Goal: Transaction & Acquisition: Purchase product/service

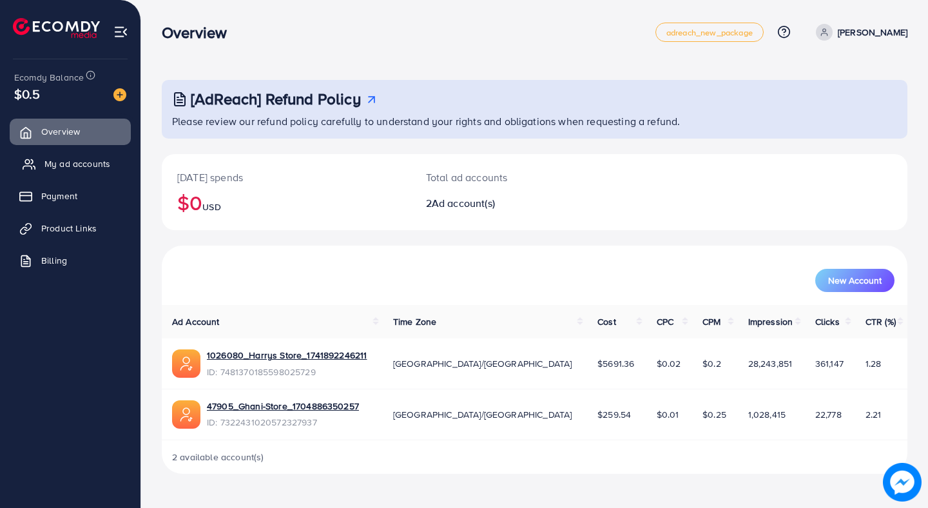
click at [55, 162] on span "My ad accounts" at bounding box center [77, 163] width 66 height 13
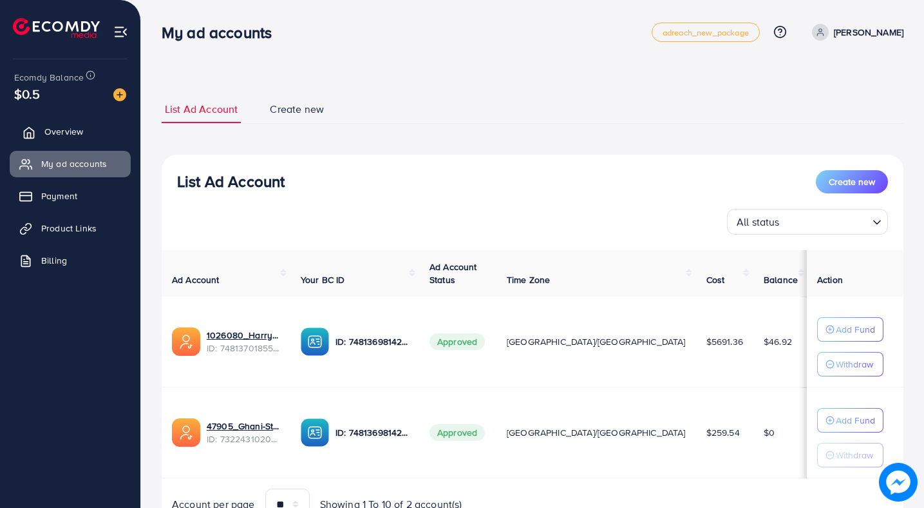
click at [72, 135] on span "Overview" at bounding box center [63, 131] width 39 height 13
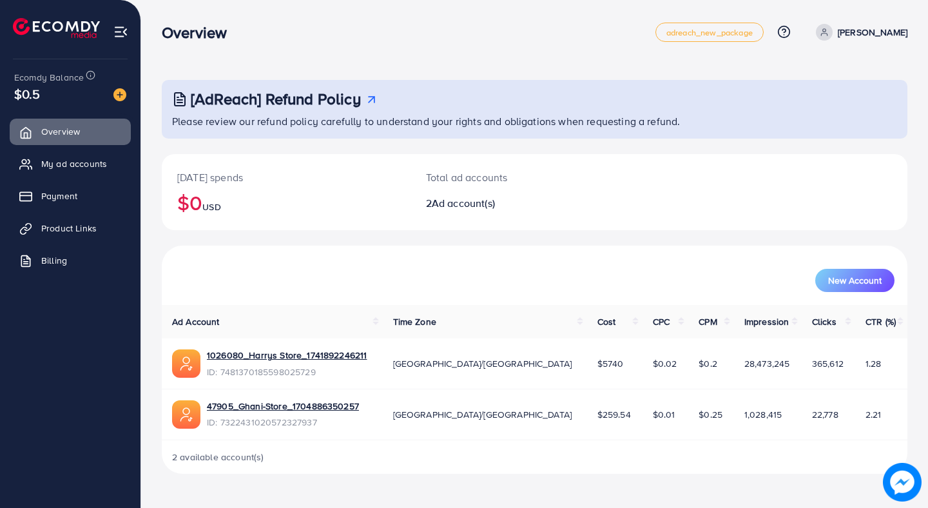
click at [857, 28] on p "[PERSON_NAME]" at bounding box center [872, 31] width 70 height 15
click at [809, 118] on link "Log out" at bounding box center [845, 105] width 122 height 29
click at [69, 169] on span "My ad accounts" at bounding box center [77, 163] width 66 height 13
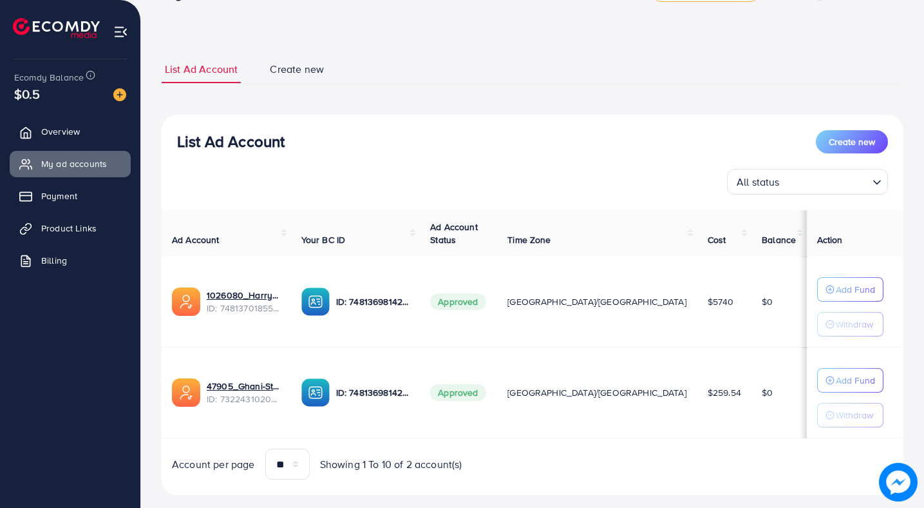
scroll to position [44, 0]
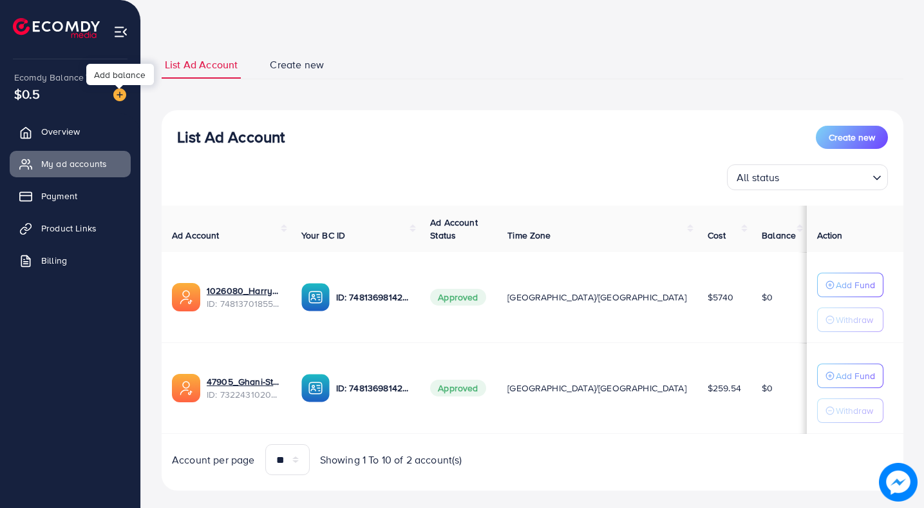
click at [114, 99] on img at bounding box center [119, 94] width 13 height 13
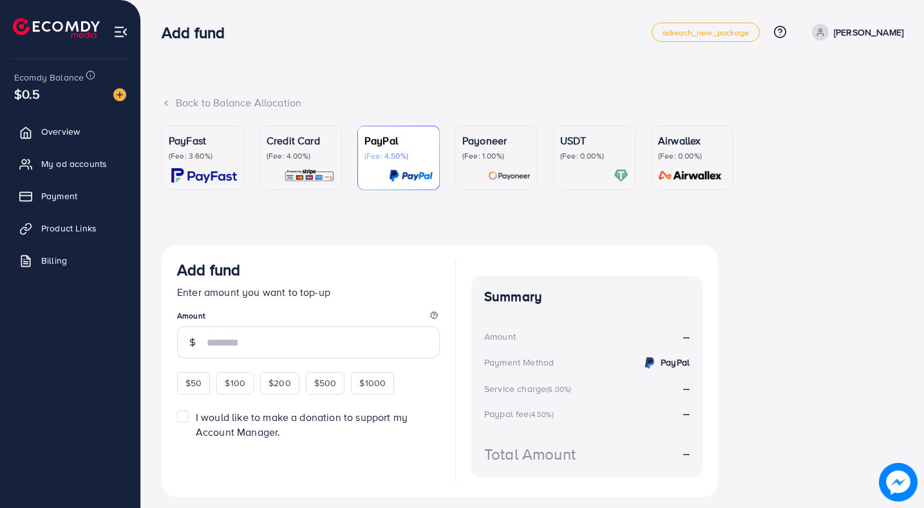
click at [196, 139] on p "PayFast" at bounding box center [203, 140] width 68 height 15
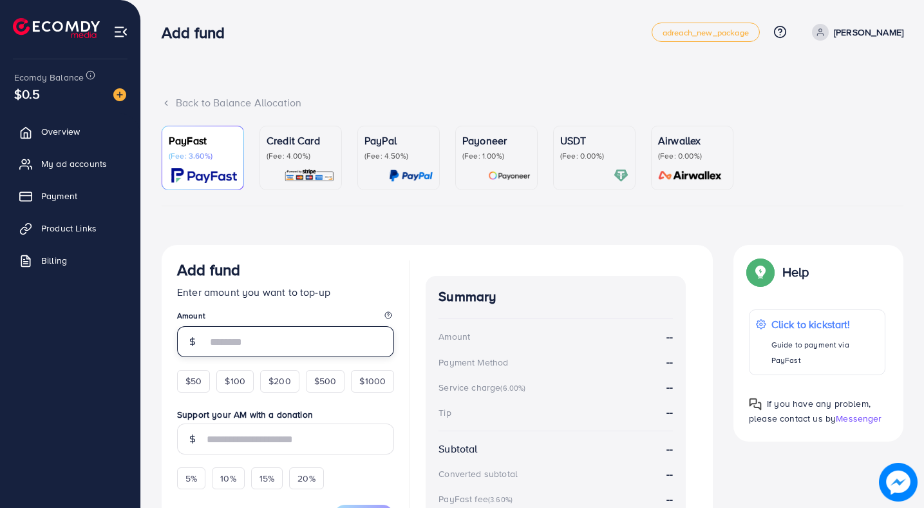
click at [236, 346] on input "number" at bounding box center [300, 341] width 187 height 31
click at [192, 394] on form "Add fund Enter amount you want to top-up Amount $50 $100 $200 $500 $1000 Suppor…" at bounding box center [285, 393] width 217 height 267
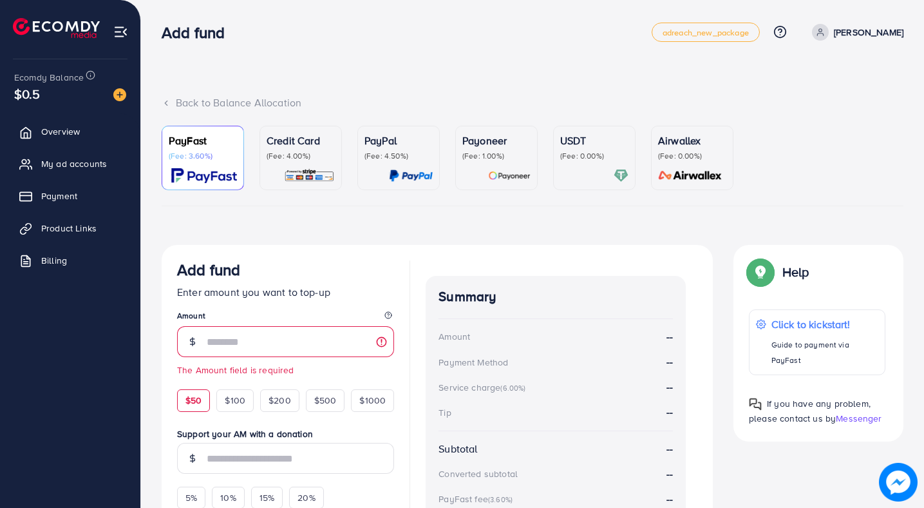
click at [191, 404] on span "$50" at bounding box center [194, 400] width 16 height 13
type input "**"
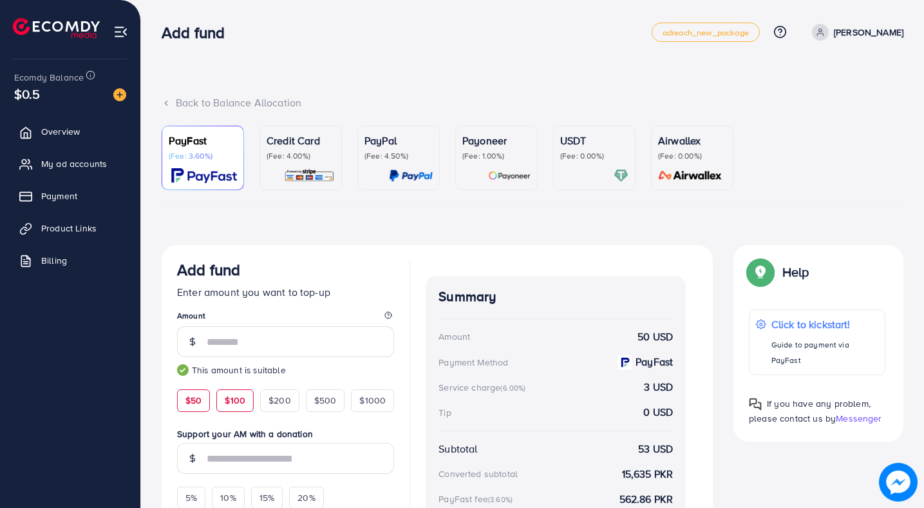
scroll to position [148, 0]
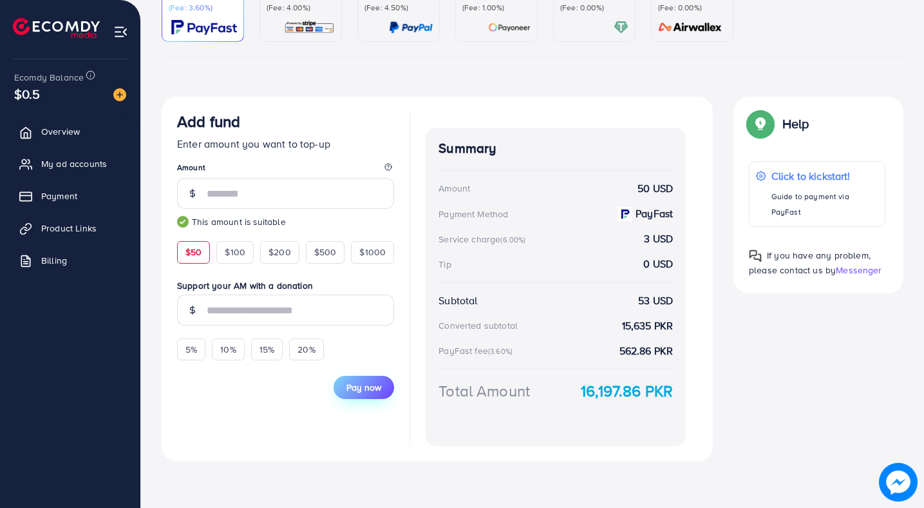
click at [364, 381] on span "Pay now" at bounding box center [364, 387] width 35 height 13
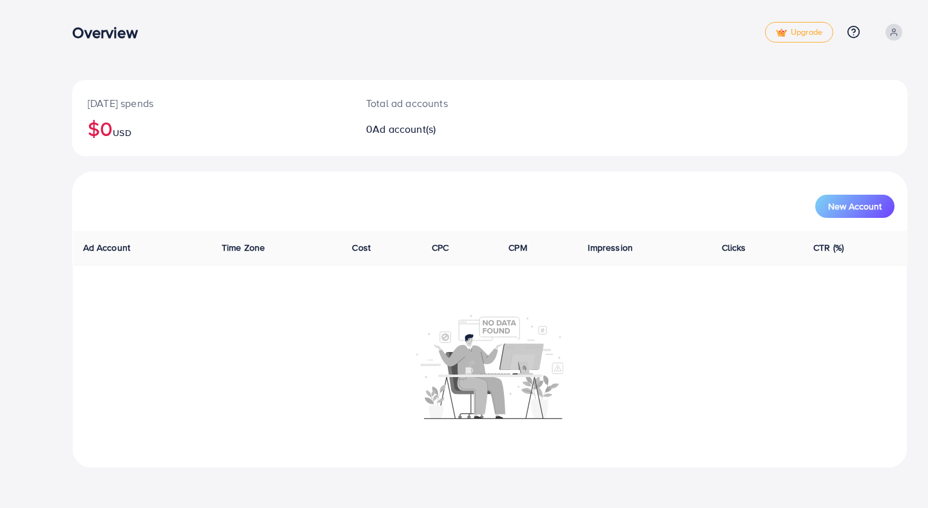
click at [100, 28] on h3 "Overview" at bounding box center [109, 32] width 75 height 19
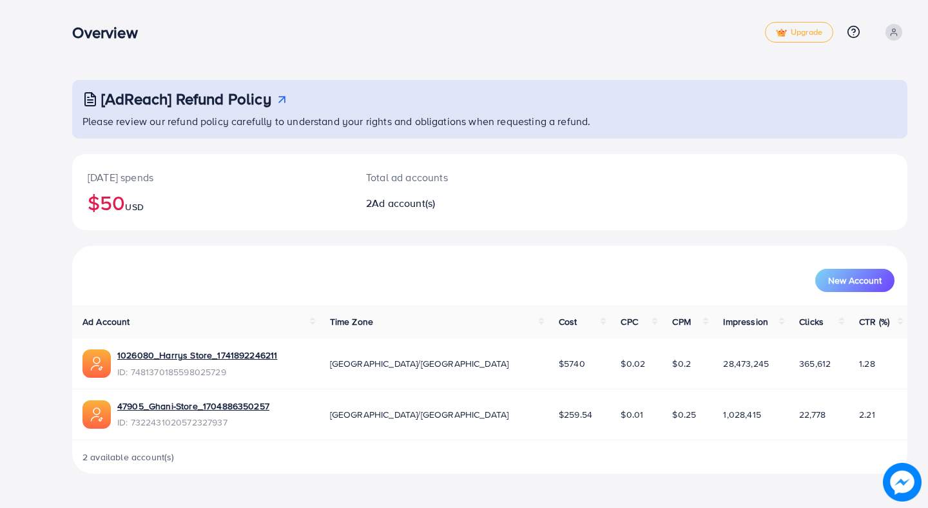
click at [889, 28] on icon at bounding box center [893, 32] width 9 height 9
click at [86, 24] on h3 "Overview" at bounding box center [109, 32] width 75 height 19
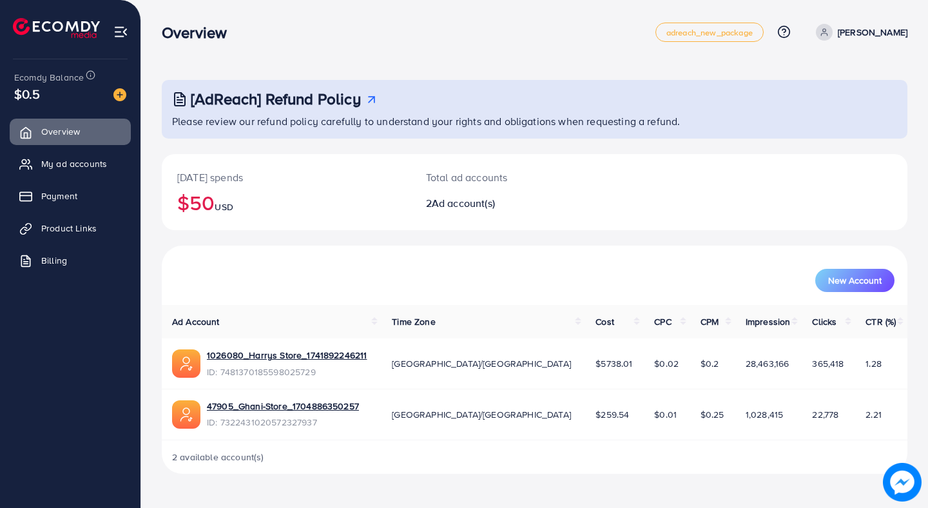
click at [122, 84] on div "Ecomdy Balance $0.5" at bounding box center [70, 86] width 120 height 54
click at [122, 87] on div at bounding box center [114, 93] width 23 height 15
click at [122, 90] on img at bounding box center [119, 94] width 13 height 13
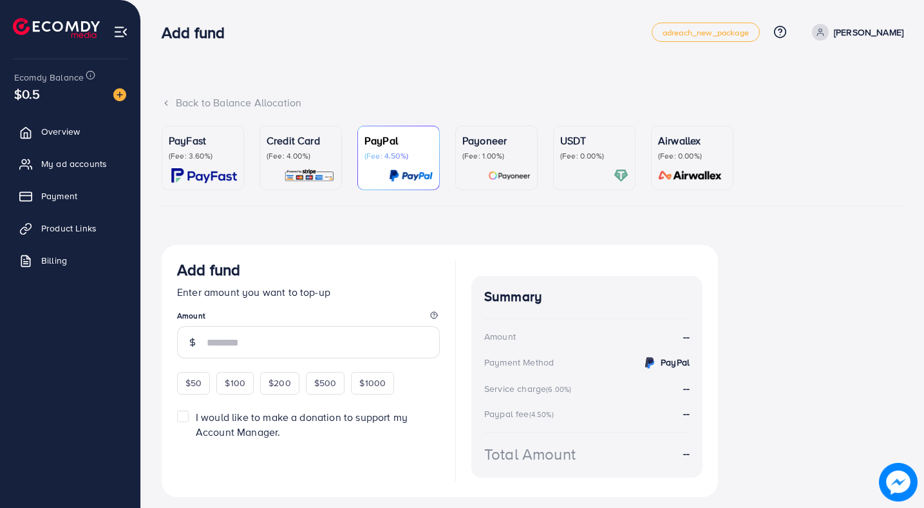
click at [201, 146] on p "PayFast" at bounding box center [203, 140] width 68 height 15
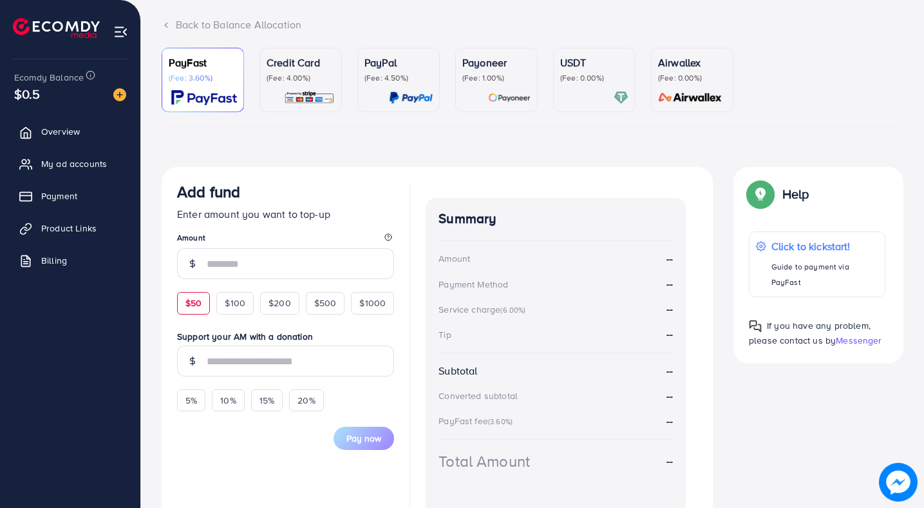
click at [200, 297] on span "$50" at bounding box center [194, 302] width 16 height 13
type input "**"
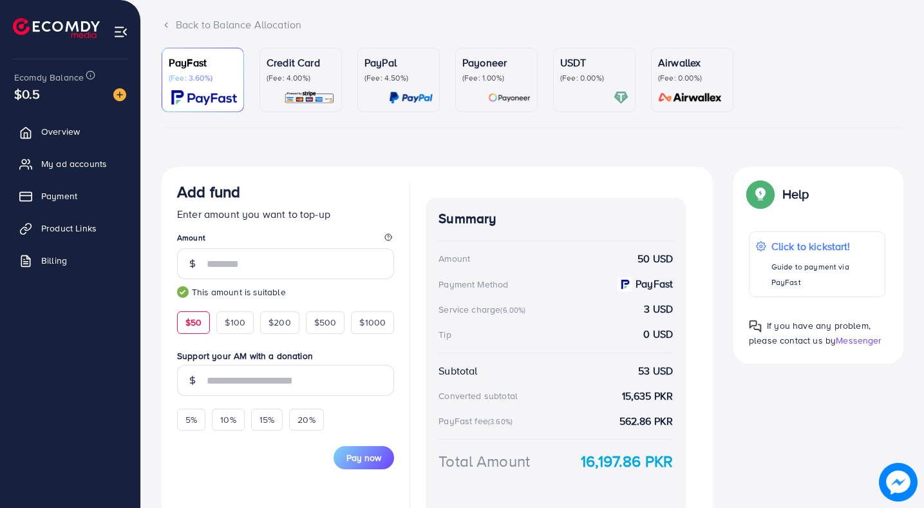
scroll to position [148, 0]
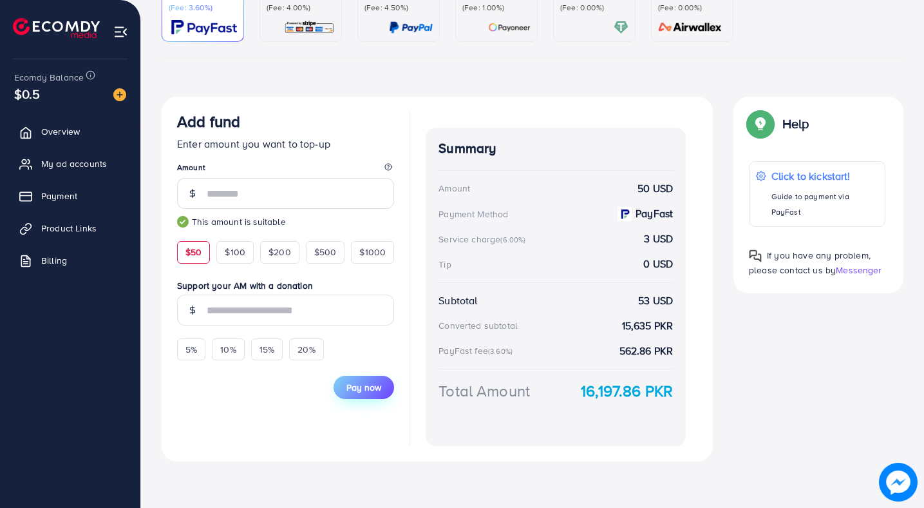
click at [356, 396] on button "Pay now" at bounding box center [364, 387] width 61 height 23
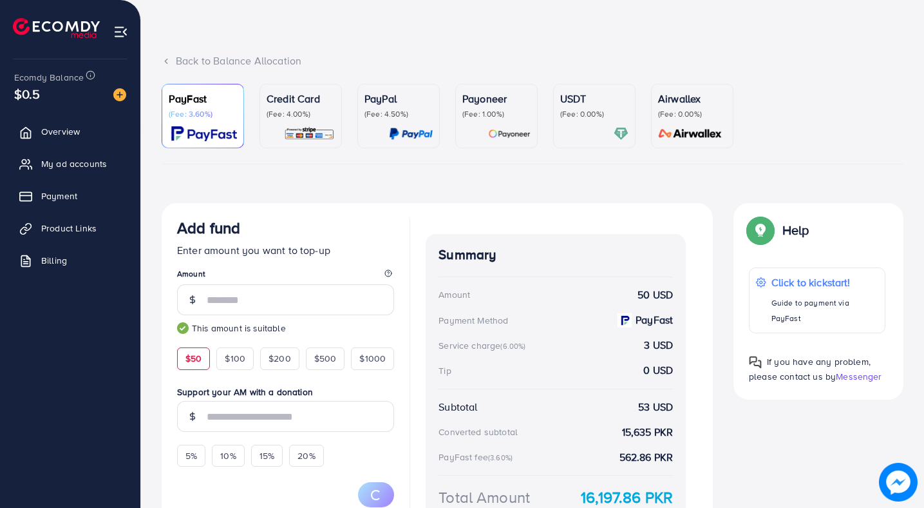
scroll to position [0, 0]
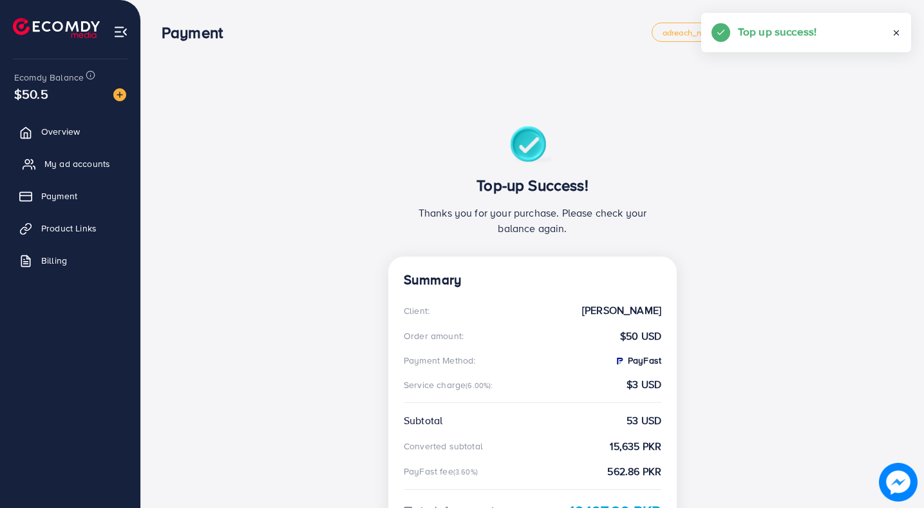
click at [73, 161] on span "My ad accounts" at bounding box center [77, 163] width 66 height 13
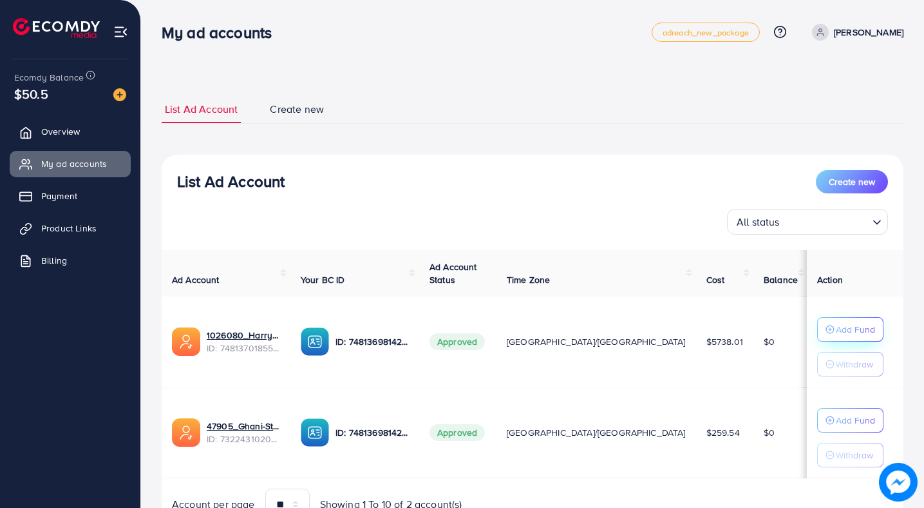
click at [836, 327] on p "Add Fund" at bounding box center [855, 328] width 39 height 15
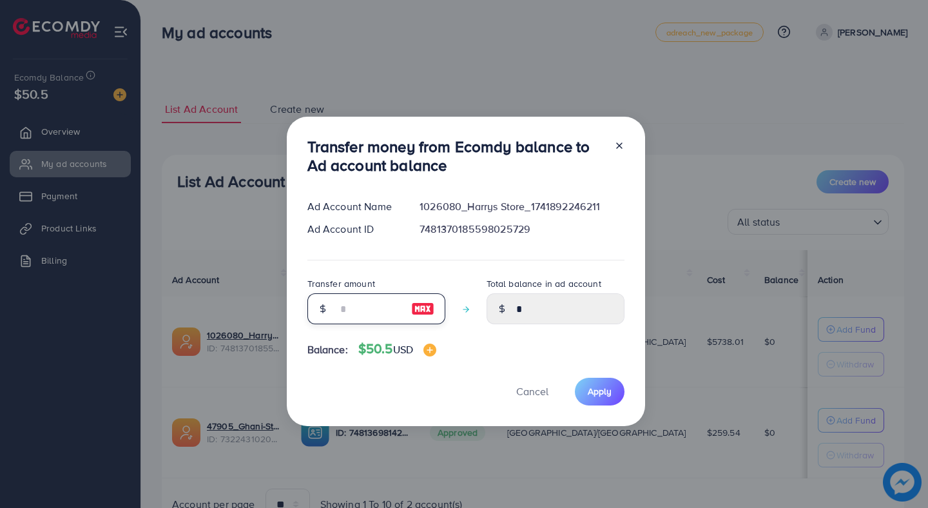
click at [388, 306] on input "number" at bounding box center [369, 308] width 64 height 31
type input "**"
type input "*****"
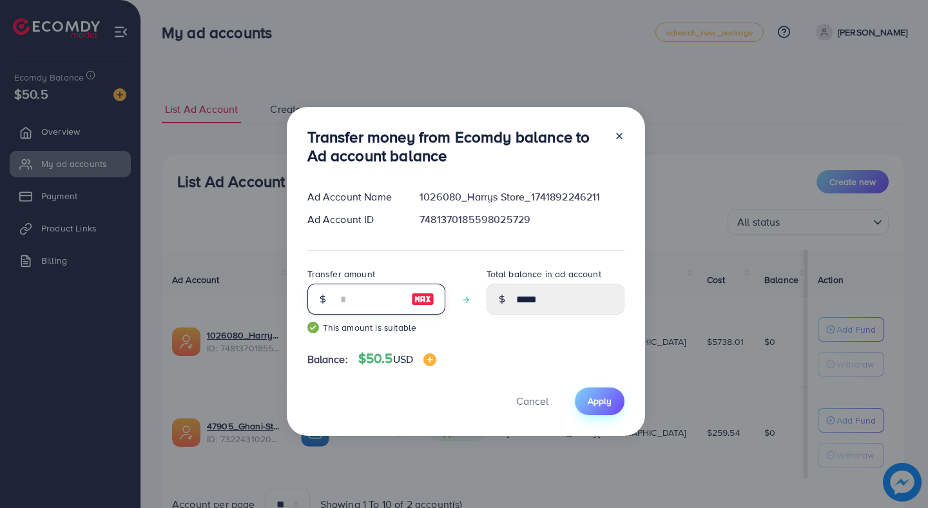
type input "**"
click at [597, 400] on span "Apply" at bounding box center [600, 400] width 24 height 13
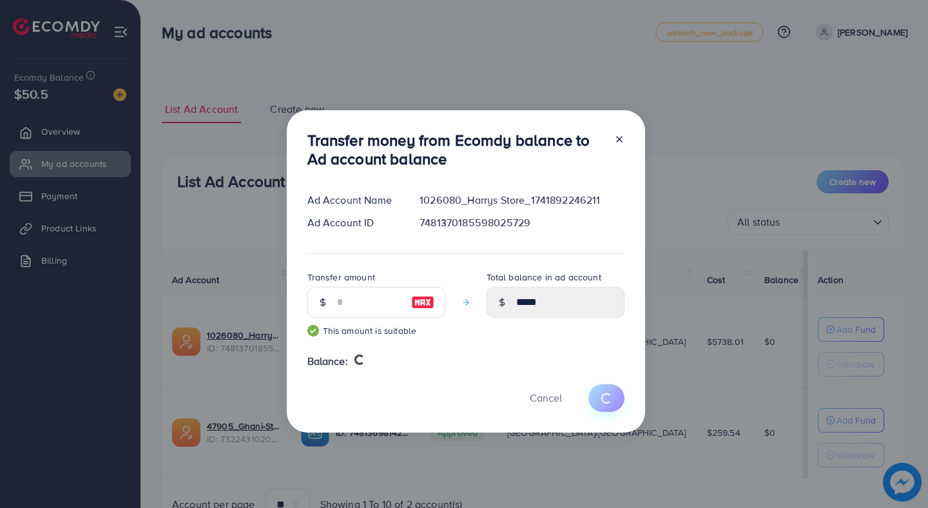
type input "*"
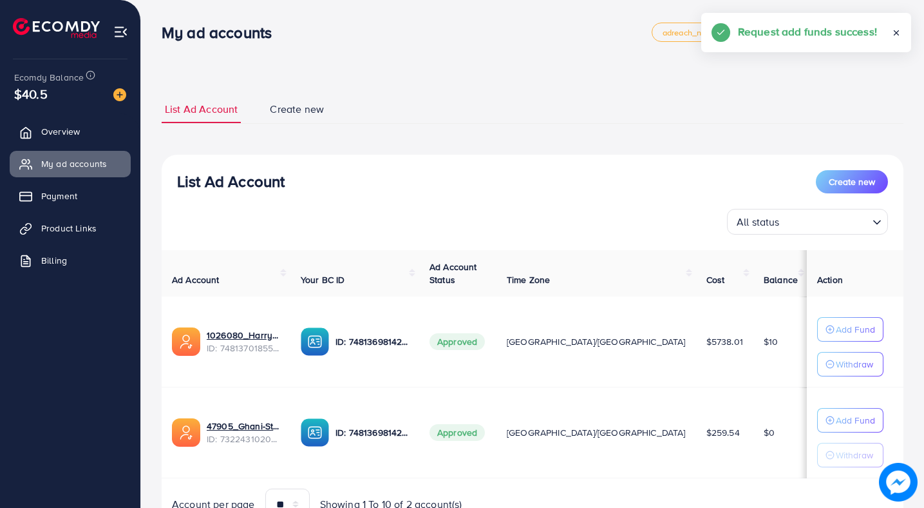
click at [895, 31] on icon at bounding box center [896, 32] width 9 height 9
click at [56, 128] on span "Overview" at bounding box center [63, 131] width 39 height 13
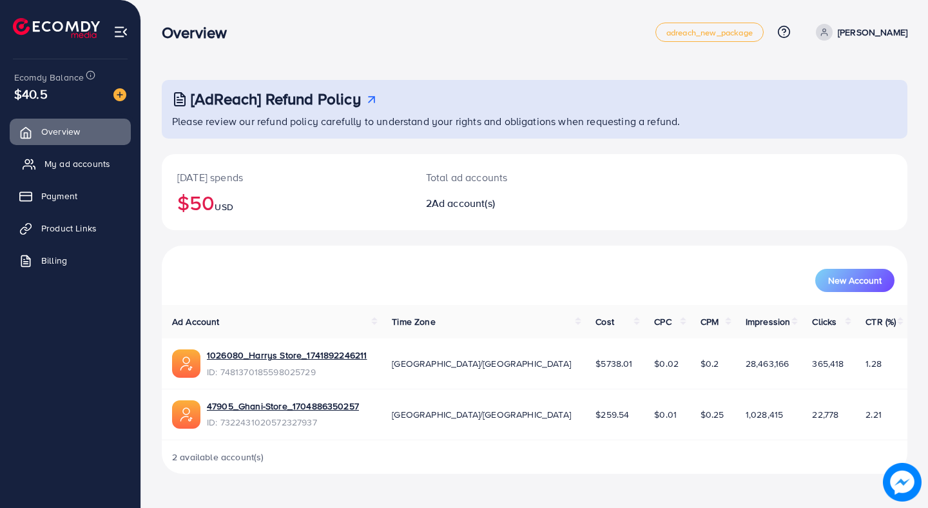
click at [54, 165] on span "My ad accounts" at bounding box center [77, 163] width 66 height 13
